Goal: Information Seeking & Learning: Learn about a topic

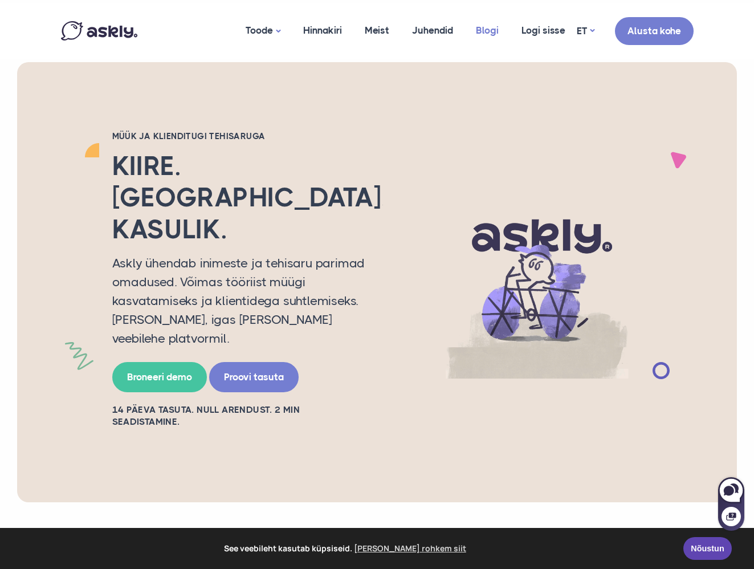
click at [487, 30] on span "Blogi" at bounding box center [487, 30] width 23 height 11
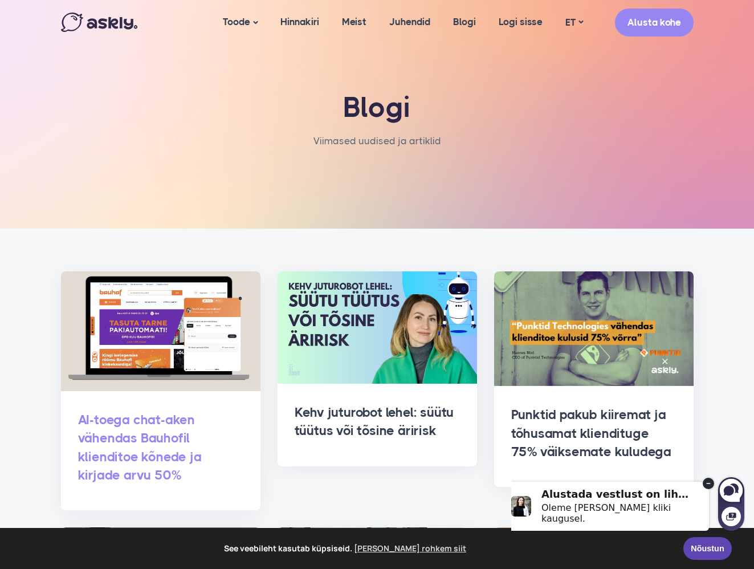
click at [115, 433] on span "AI-toega chat-aken vähendas Bauhofil klienditoe kõnede ja kirjade arvu 50%" at bounding box center [140, 447] width 124 height 71
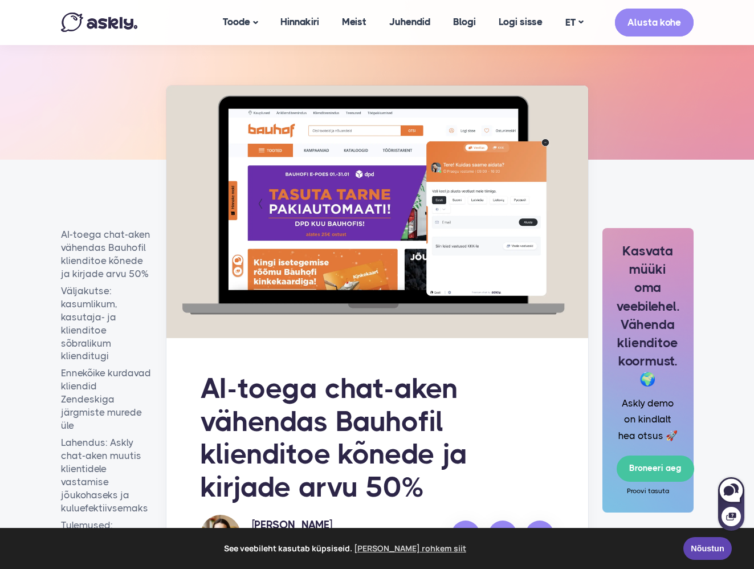
scroll to position [285, 0]
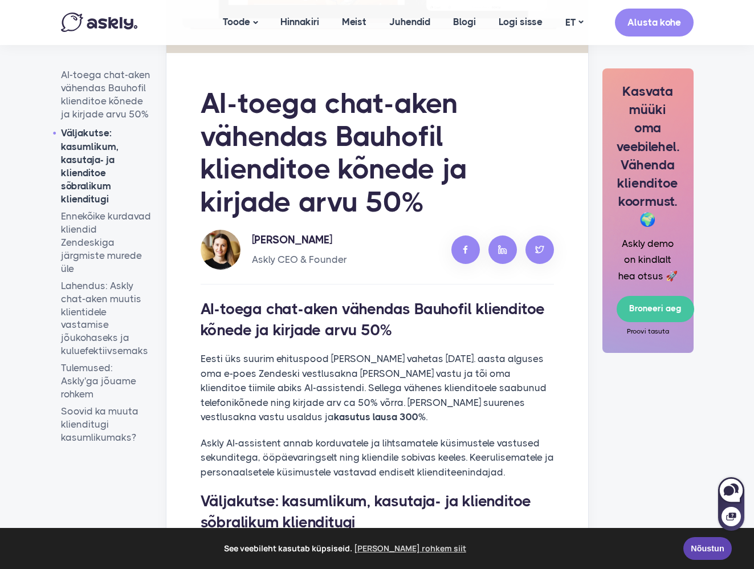
click at [106, 475] on aside "AI-toega chat-aken vähendas Bauhofil klienditoe kõnede ja kirjade arvu 50% Välj…" at bounding box center [106, 262] width 108 height 524
